Goal: Information Seeking & Learning: Check status

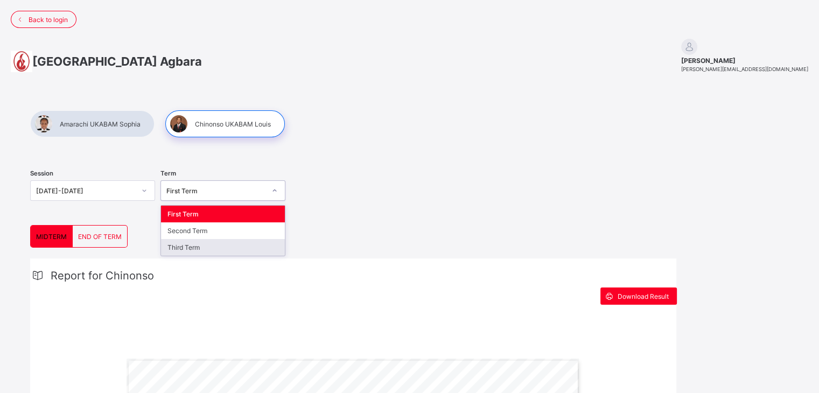
click at [219, 250] on div "Third Term" at bounding box center [223, 247] width 124 height 17
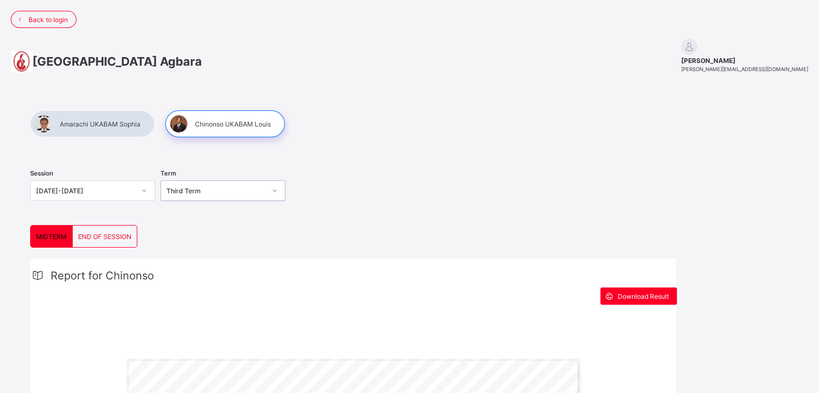
click at [127, 236] on span "END OF SESSION" at bounding box center [104, 237] width 53 height 8
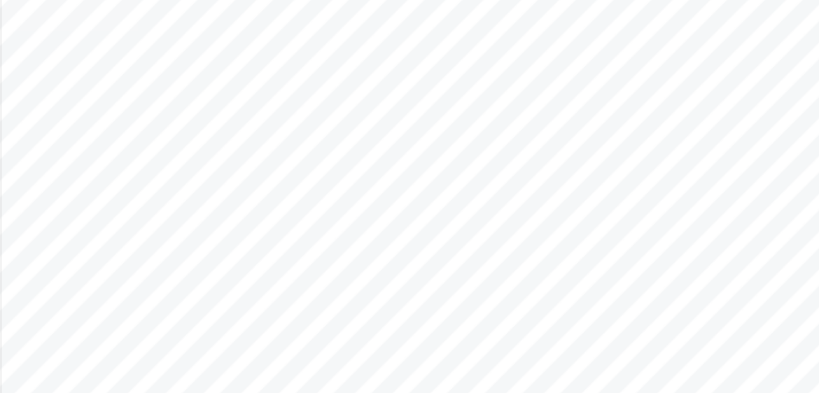
scroll to position [348, 0]
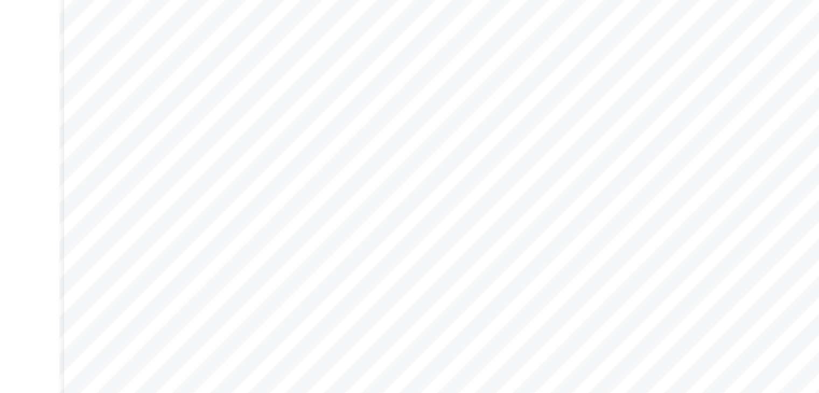
click at [305, 100] on span "86.1" at bounding box center [305, 100] width 8 height 4
click at [309, 106] on div "Page 1 Powered by Flexisaf Edusoft Limited | [URL][DOMAIN_NAME] SENIOR SCHOOL E…" at bounding box center [353, 170] width 453 height 321
drag, startPoint x: 264, startPoint y: 100, endPoint x: 259, endPoint y: 98, distance: 5.6
click at [259, 98] on span "97.5" at bounding box center [261, 100] width 8 height 4
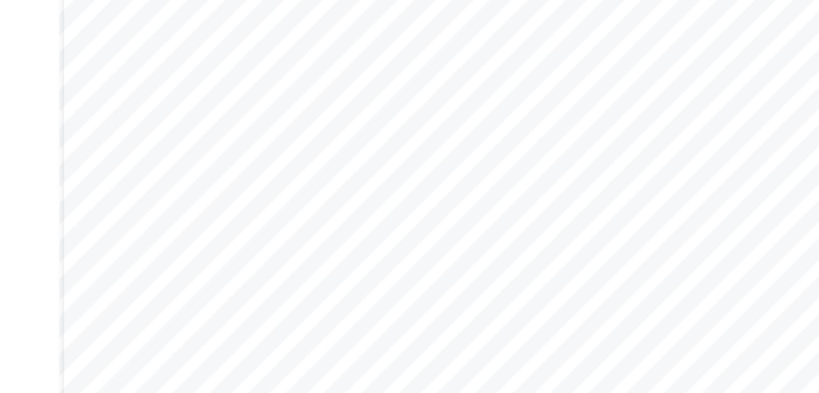
click at [281, 106] on div "Page 1 Powered by Flexisaf Edusoft Limited | [URL][DOMAIN_NAME] SENIOR SCHOOL E…" at bounding box center [353, 170] width 453 height 321
click at [287, 99] on span "46.8" at bounding box center [290, 100] width 8 height 4
click at [305, 132] on span "93.0" at bounding box center [304, 133] width 8 height 4
